Goal: Information Seeking & Learning: Learn about a topic

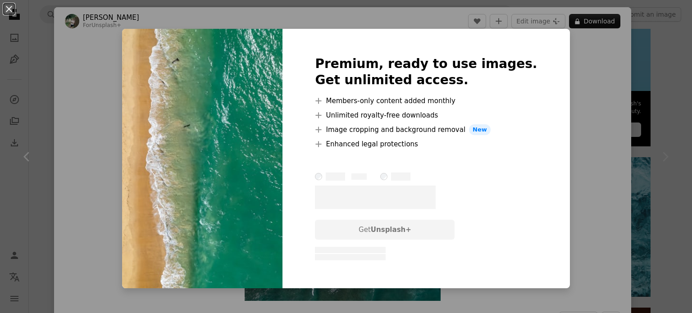
scroll to position [590, 0]
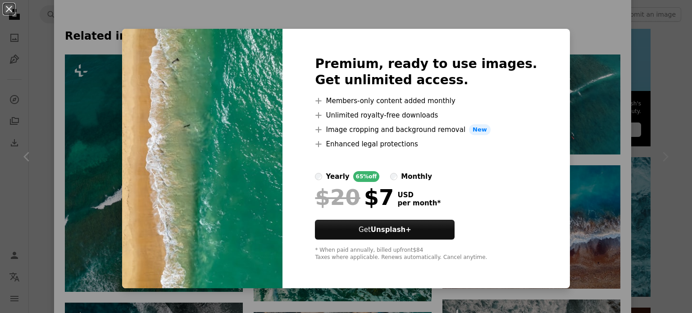
click at [586, 134] on div "An X shape Premium, ready to use images. Get unlimited access. A plus sign Memb…" at bounding box center [346, 156] width 692 height 313
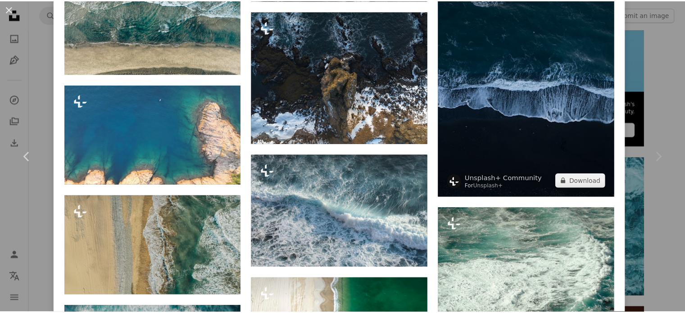
scroll to position [1460, 0]
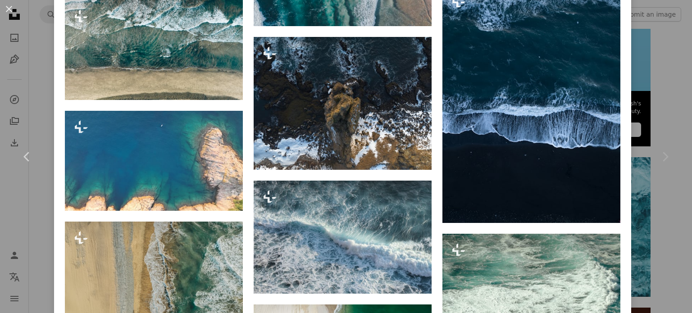
click at [641, 99] on div "An X shape Chevron left Chevron right [PERSON_NAME] For Unsplash+ A heart A plu…" at bounding box center [346, 156] width 692 height 313
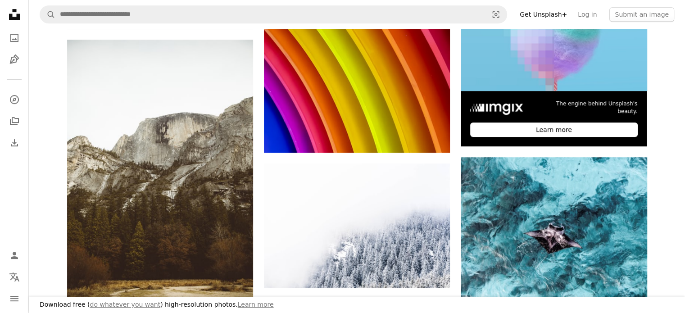
scroll to position [447, 0]
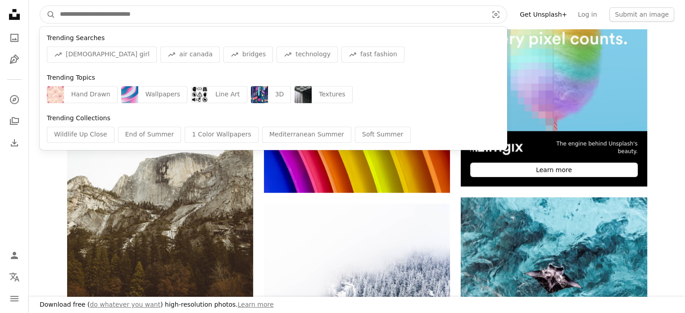
click at [319, 11] on input "Find visuals sitewide" at bounding box center [270, 14] width 430 height 17
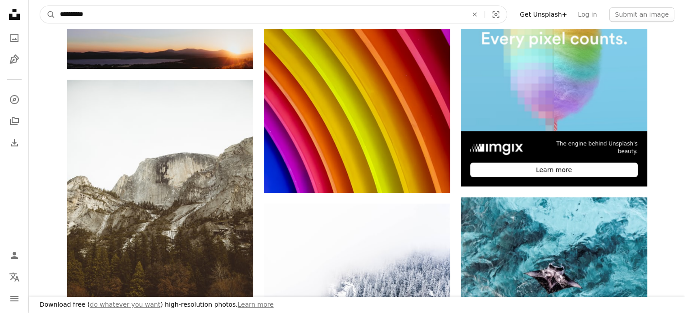
type input "**********"
click at [40, 6] on button "A magnifying glass" at bounding box center [47, 14] width 15 height 17
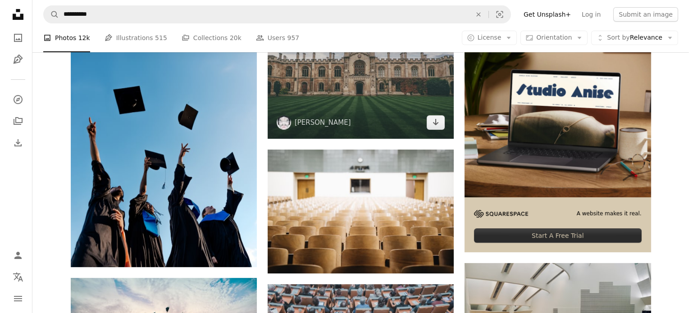
scroll to position [214, 0]
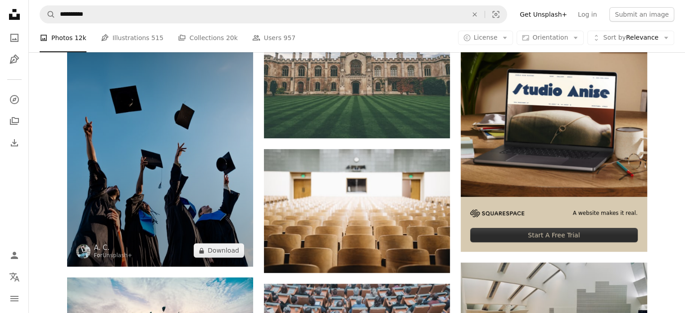
click at [92, 195] on img at bounding box center [160, 138] width 186 height 256
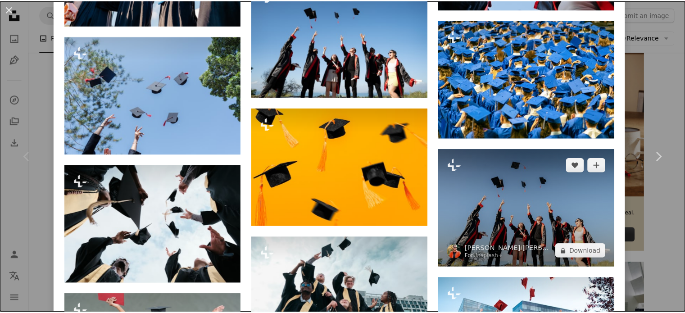
scroll to position [766, 0]
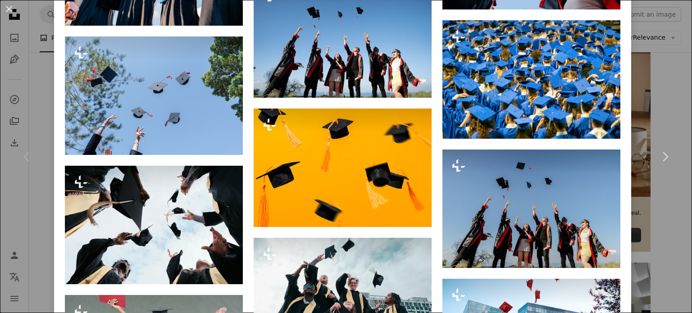
click at [648, 94] on div "An X shape Chevron left Chevron right A. C. For Unsplash+ A heart A plus sign E…" at bounding box center [346, 156] width 692 height 313
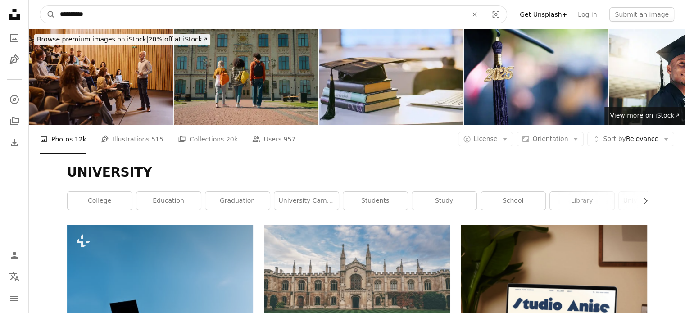
click at [286, 21] on input "**********" at bounding box center [259, 14] width 409 height 17
type input "*"
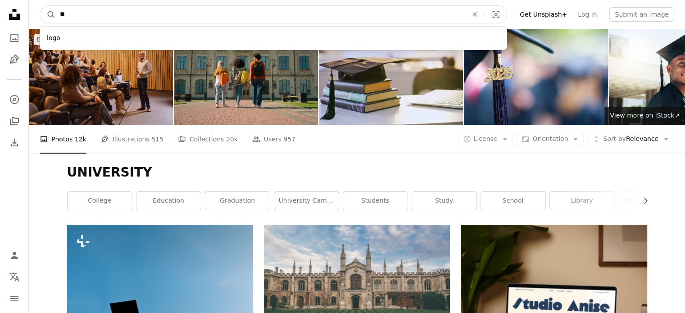
type input "*"
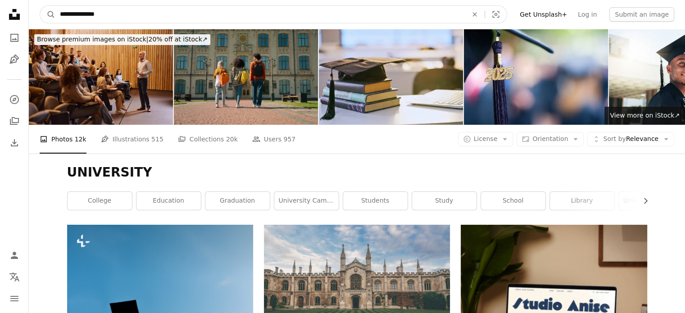
type input "**********"
click at [40, 6] on button "A magnifying glass" at bounding box center [47, 14] width 15 height 17
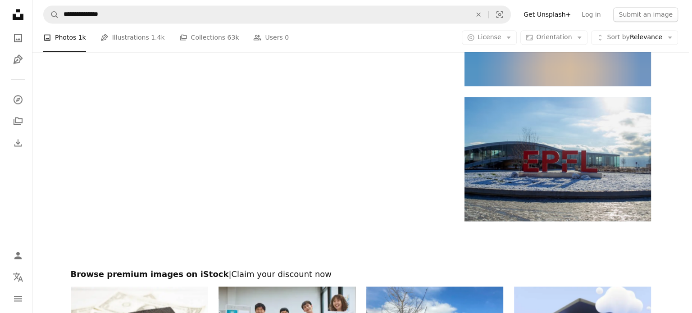
scroll to position [1486, 0]
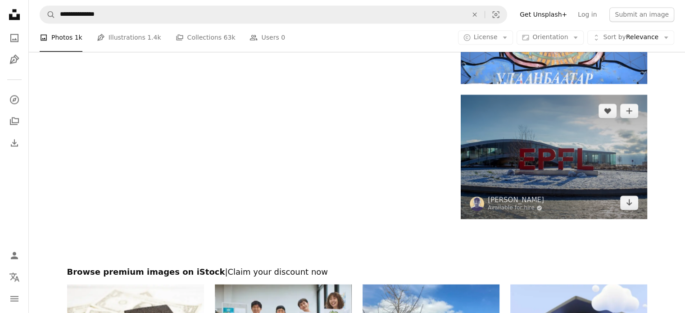
click at [534, 136] on img at bounding box center [554, 157] width 186 height 124
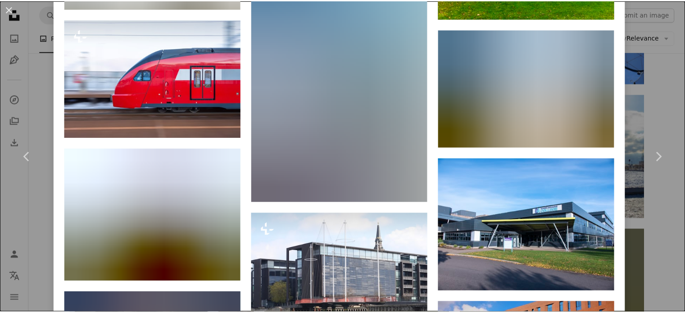
scroll to position [2137, 0]
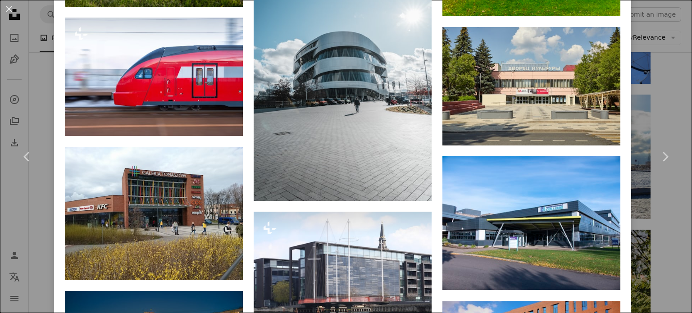
click at [653, 81] on div "An X shape Chevron left Chevron right [PERSON_NAME] Available for hire A checkm…" at bounding box center [346, 156] width 692 height 313
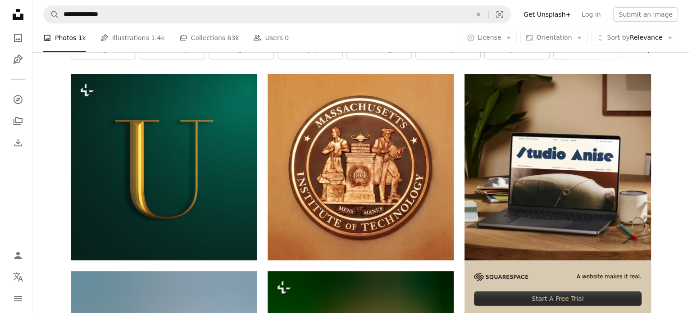
scroll to position [132, 0]
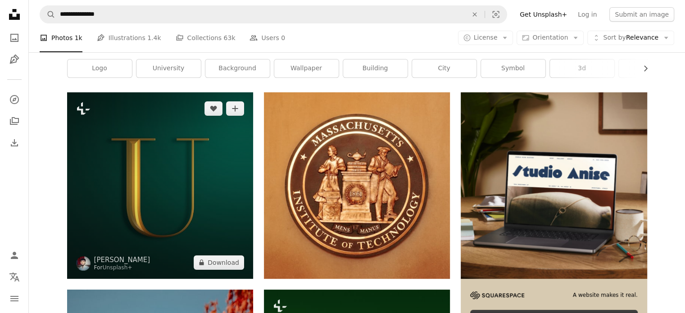
click at [198, 198] on img at bounding box center [160, 185] width 186 height 186
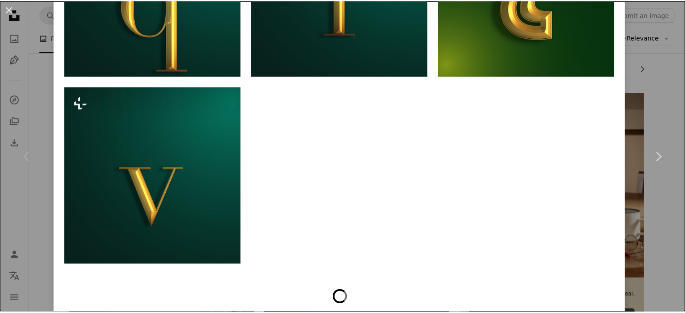
scroll to position [3403, 0]
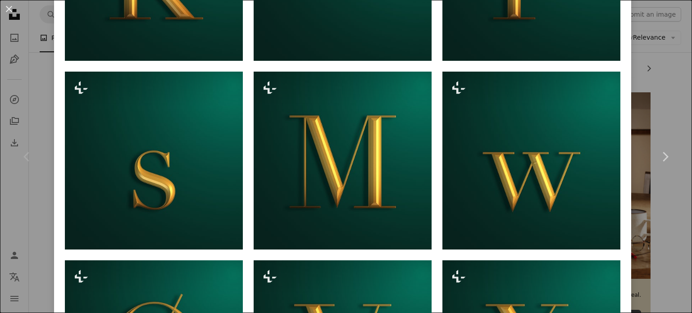
click at [650, 98] on div "An X shape Chevron left Chevron right [PERSON_NAME] For Unsplash+ A heart A plu…" at bounding box center [346, 156] width 692 height 313
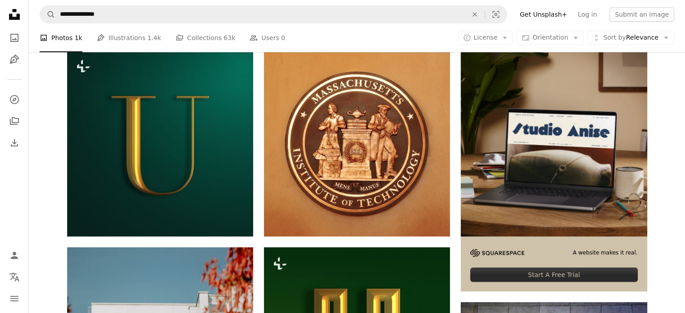
scroll to position [166, 0]
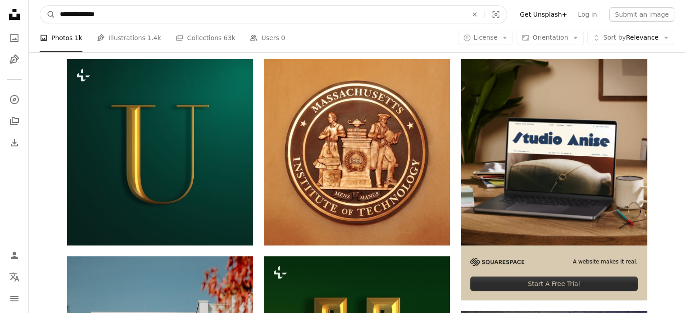
click at [293, 12] on input "**********" at bounding box center [259, 14] width 409 height 17
type input "**********"
click at [40, 6] on button "A magnifying glass" at bounding box center [47, 14] width 15 height 17
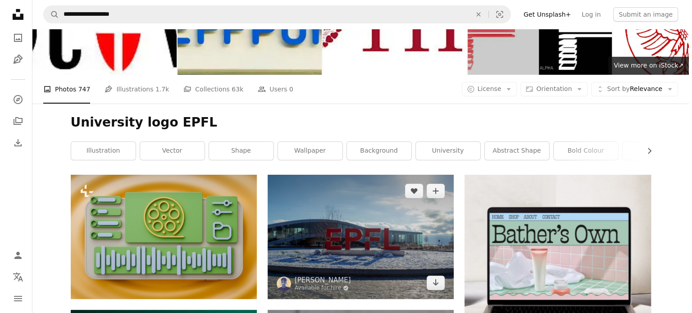
scroll to position [50, 0]
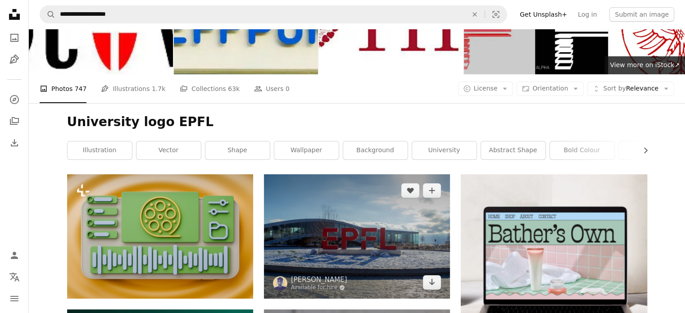
click at [350, 220] on img at bounding box center [357, 236] width 186 height 124
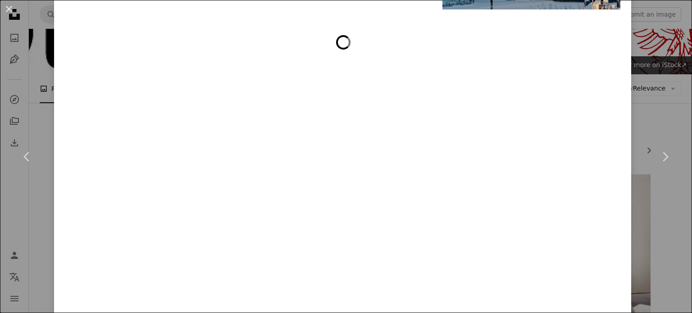
scroll to position [2664, 0]
